Goal: Obtain resource: Obtain resource

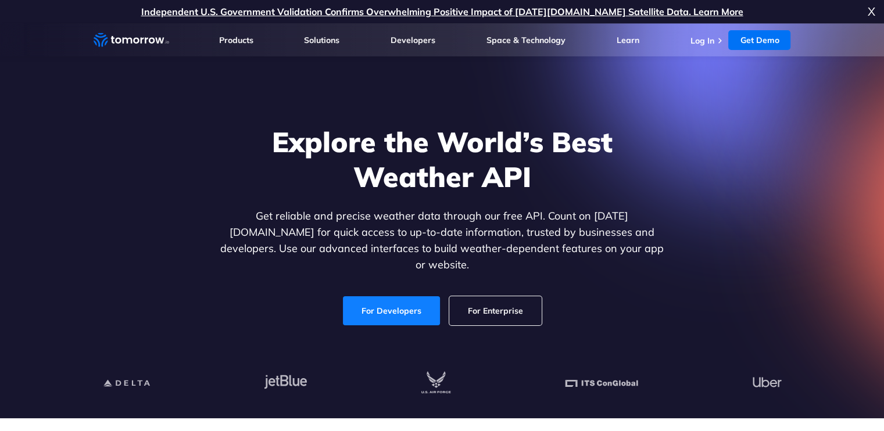
click at [397, 297] on link "For Developers" at bounding box center [391, 310] width 97 height 29
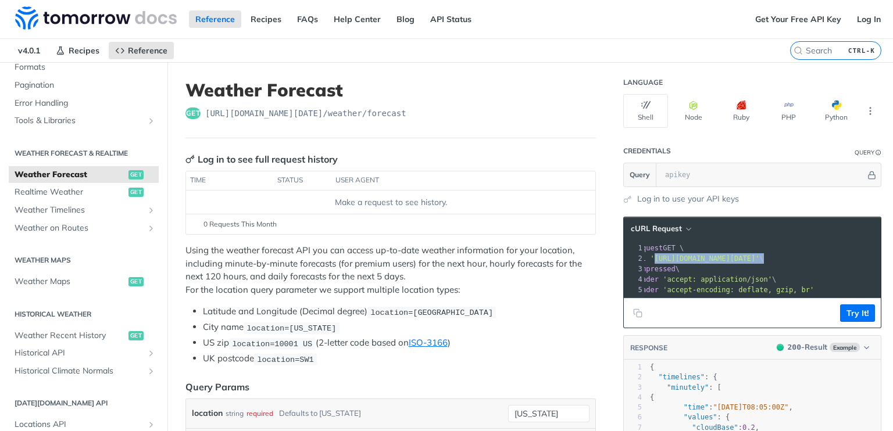
scroll to position [0, 56]
drag, startPoint x: 682, startPoint y: 257, endPoint x: 860, endPoint y: 260, distance: 178.4
click at [753, 260] on span "'[URL][DOMAIN_NAME][DATE]'" at bounding box center [697, 259] width 109 height 8
copy span "[URL][DOMAIN_NAME][DATE]"
click at [458, 22] on link "API Status" at bounding box center [451, 18] width 54 height 17
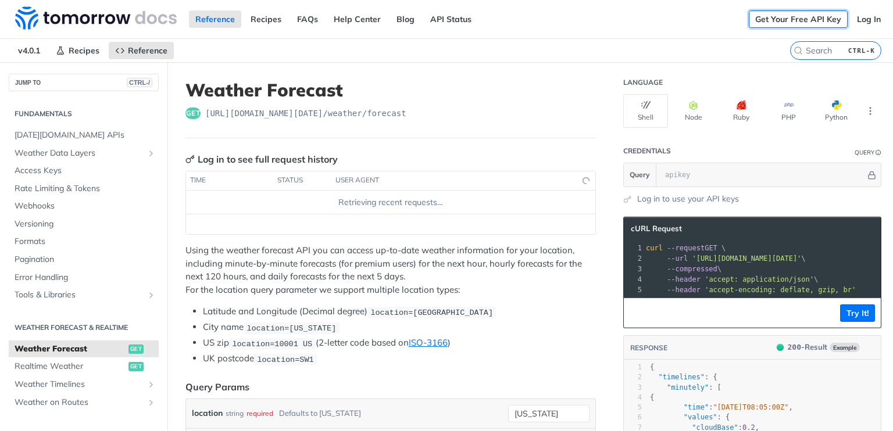
click at [790, 16] on link "Get Your Free API Key" at bounding box center [797, 18] width 99 height 17
